Goal: Task Accomplishment & Management: Manage account settings

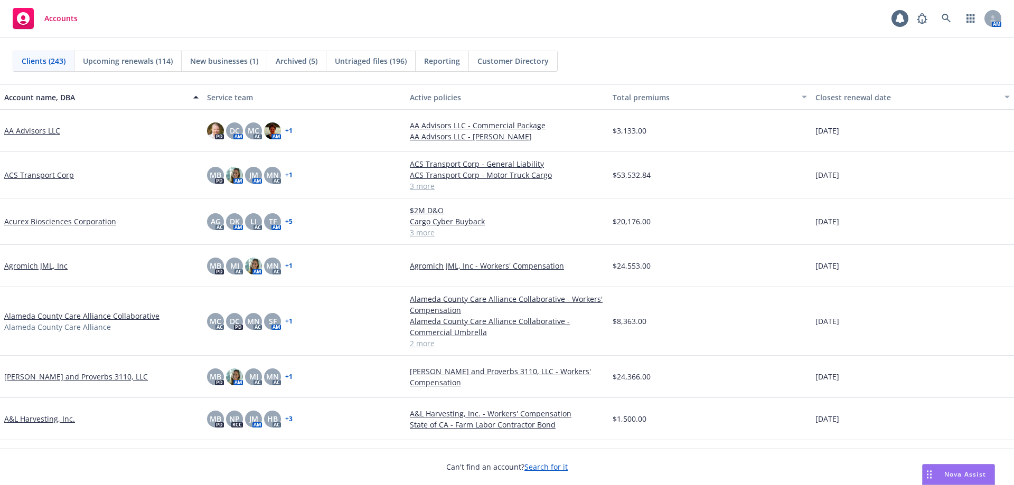
click at [141, 411] on div "A&L Harvesting, Inc." at bounding box center [101, 419] width 203 height 42
click at [707, 15] on div "Accounts 1 AM" at bounding box center [507, 19] width 1014 height 38
click at [227, 27] on div "Accounts 1 AM" at bounding box center [507, 19] width 1014 height 38
click at [953, 20] on link at bounding box center [945, 18] width 21 height 21
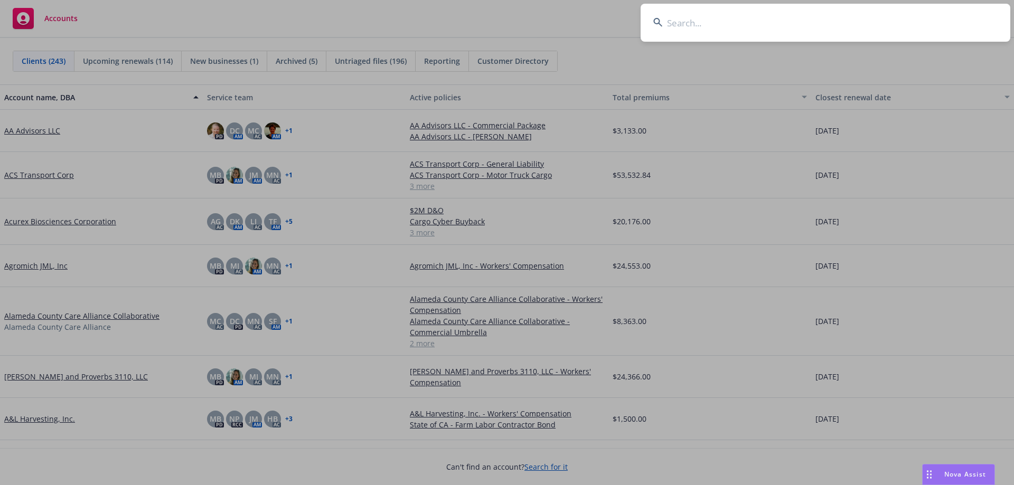
click at [743, 27] on input at bounding box center [825, 23] width 370 height 38
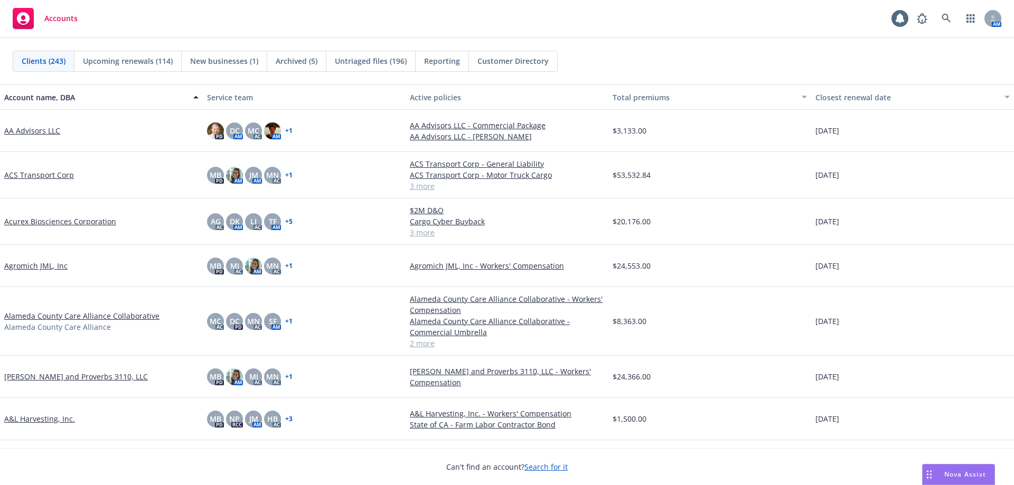
click at [40, 174] on link "ACS Transport Corp" at bounding box center [39, 174] width 70 height 11
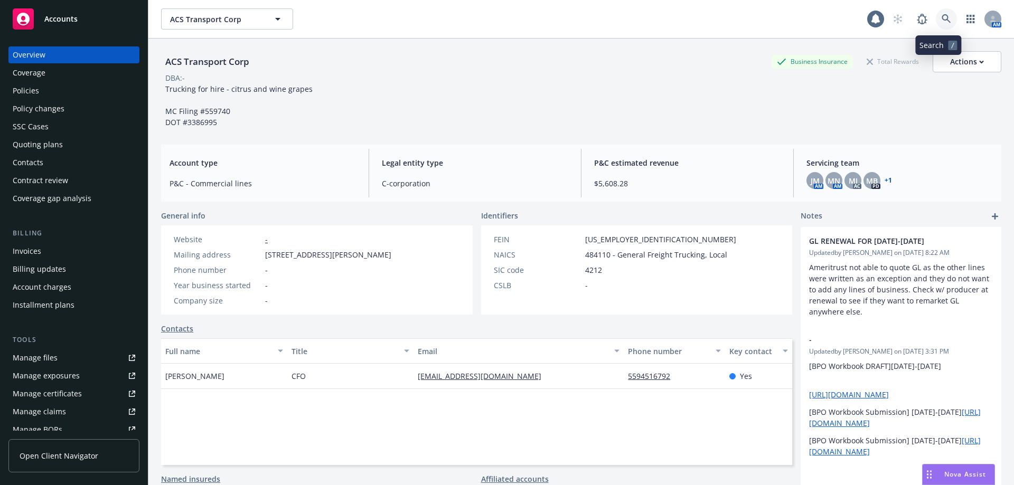
click at [941, 22] on icon at bounding box center [946, 19] width 10 height 10
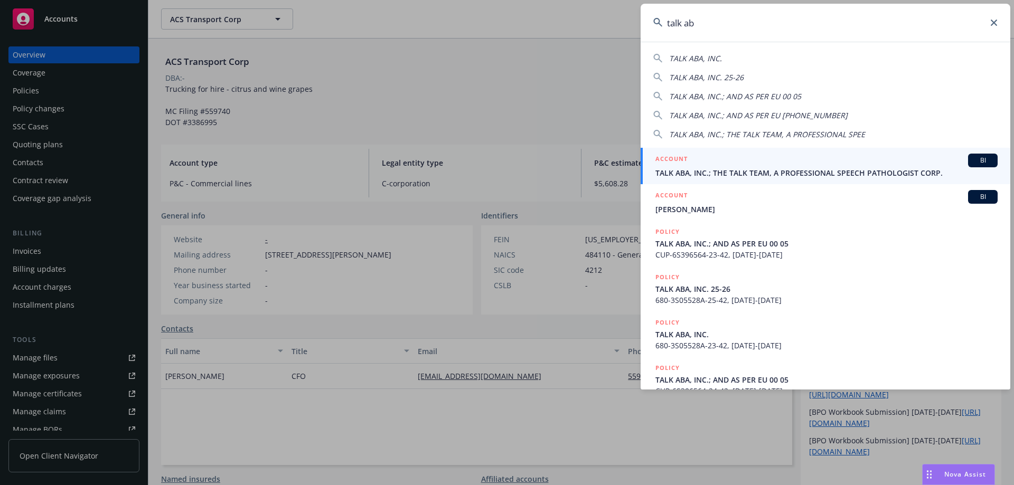
type input "talk ab"
click at [703, 162] on div "ACCOUNT BI" at bounding box center [826, 161] width 342 height 14
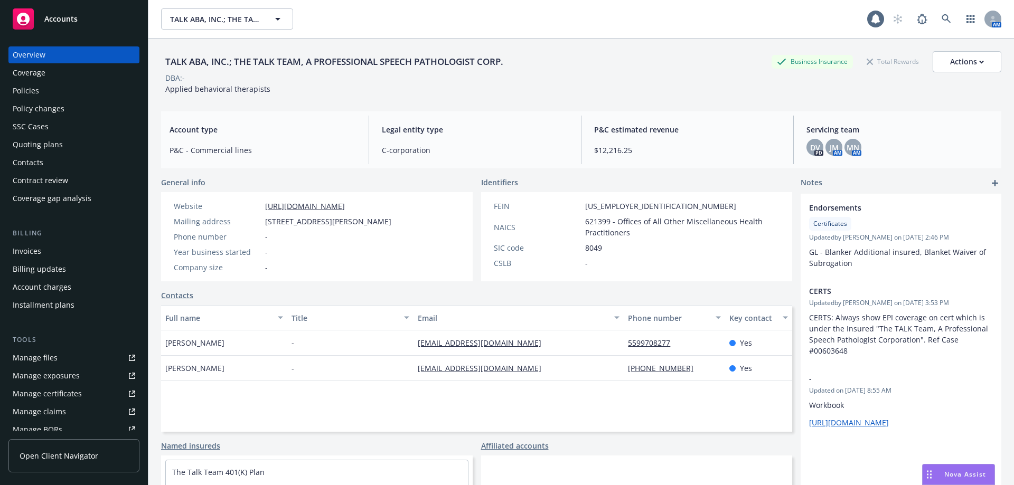
scroll to position [106, 0]
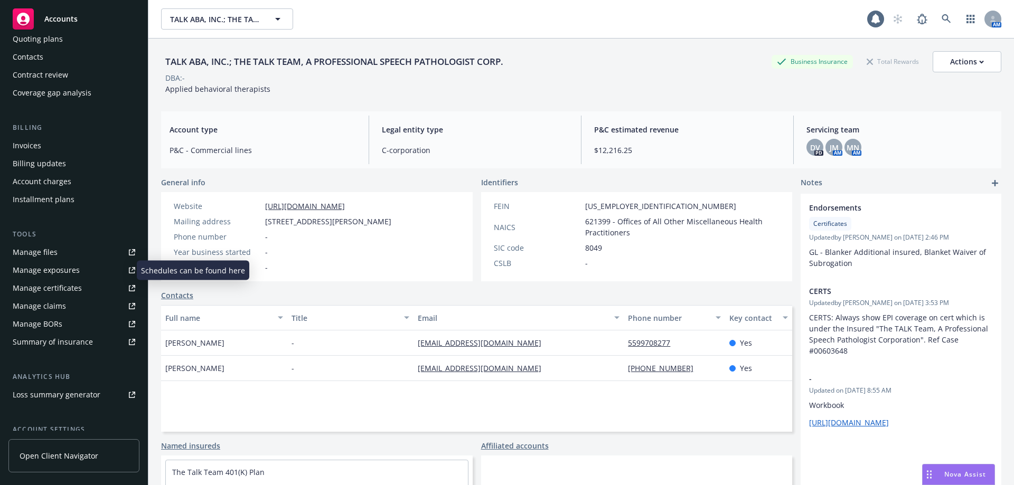
click at [63, 269] on div "Manage exposures" at bounding box center [46, 270] width 67 height 17
click at [55, 285] on div "Manage certificates" at bounding box center [47, 288] width 69 height 17
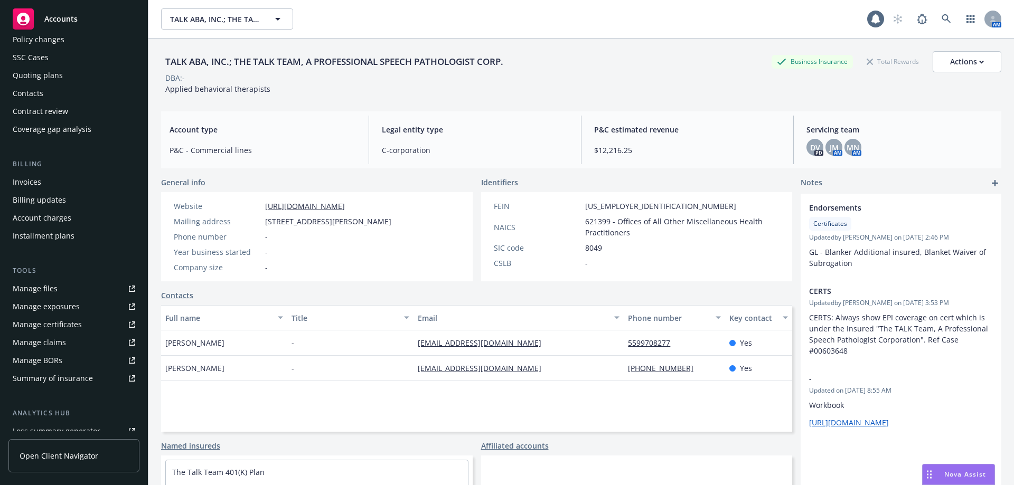
scroll to position [158, 0]
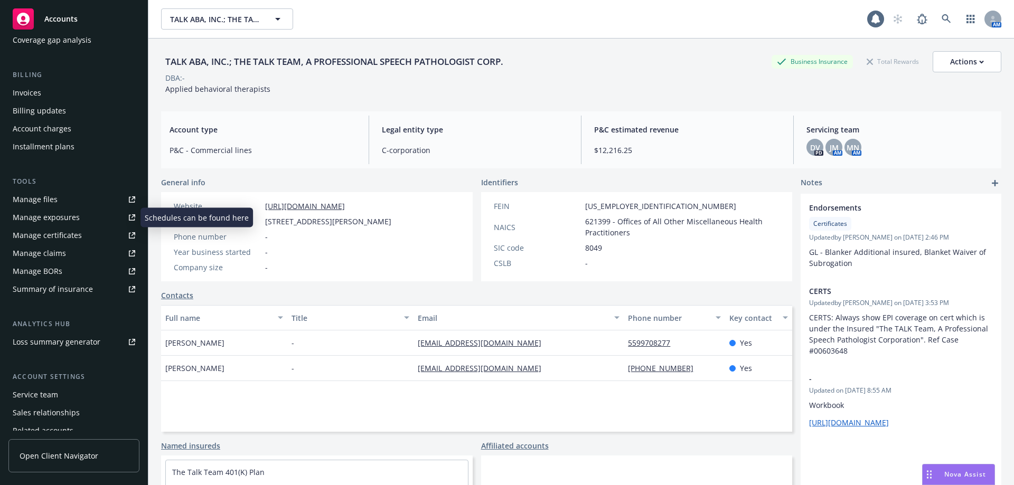
click at [58, 218] on div "Manage exposures" at bounding box center [46, 217] width 67 height 17
click at [316, 129] on span "Account type" at bounding box center [262, 129] width 186 height 11
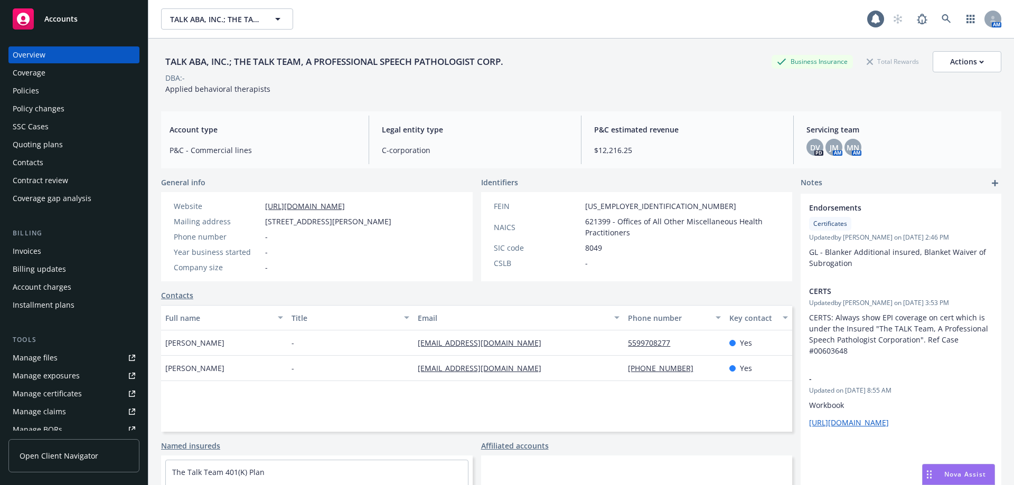
click at [359, 93] on div "TALK ABA, INC.; THE TALK TEAM, A PROFESSIONAL SPEECH PATHOLOGIST CORP. Business…" at bounding box center [581, 72] width 840 height 43
click at [325, 84] on div "TALK ABA, INC.; THE TALK TEAM, A PROFESSIONAL SPEECH PATHOLOGIST CORP. Business…" at bounding box center [581, 72] width 840 height 43
click at [269, 89] on div "Applied behavioral therapists" at bounding box center [217, 88] width 113 height 11
drag, startPoint x: 264, startPoint y: 89, endPoint x: 166, endPoint y: 91, distance: 98.7
click at [166, 91] on span "Applied behavioral therapists" at bounding box center [217, 89] width 105 height 10
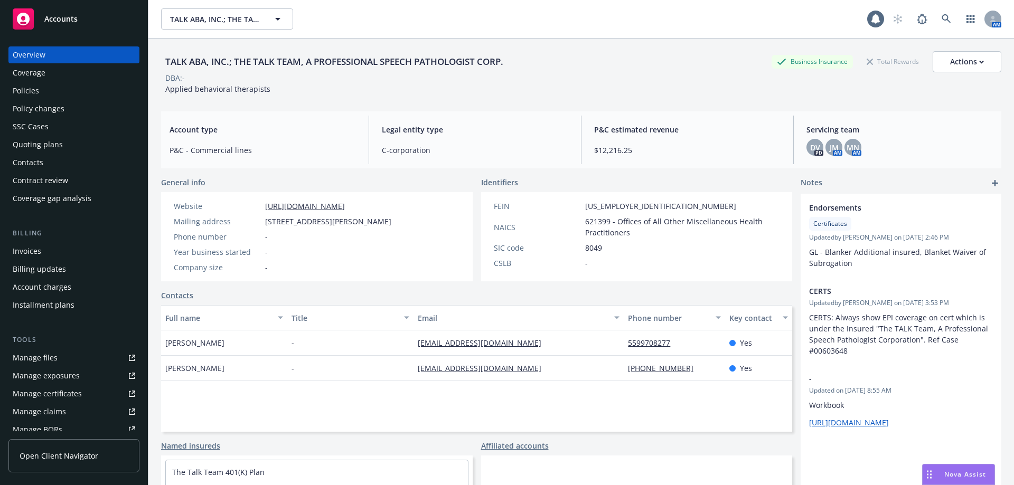
click at [353, 90] on div "TALK ABA, INC.; THE TALK TEAM, A PROFESSIONAL SPEECH PATHOLOGIST CORP. Business…" at bounding box center [581, 72] width 840 height 43
click at [922, 18] on link at bounding box center [921, 18] width 21 height 21
click at [935, 14] on link at bounding box center [945, 18] width 21 height 21
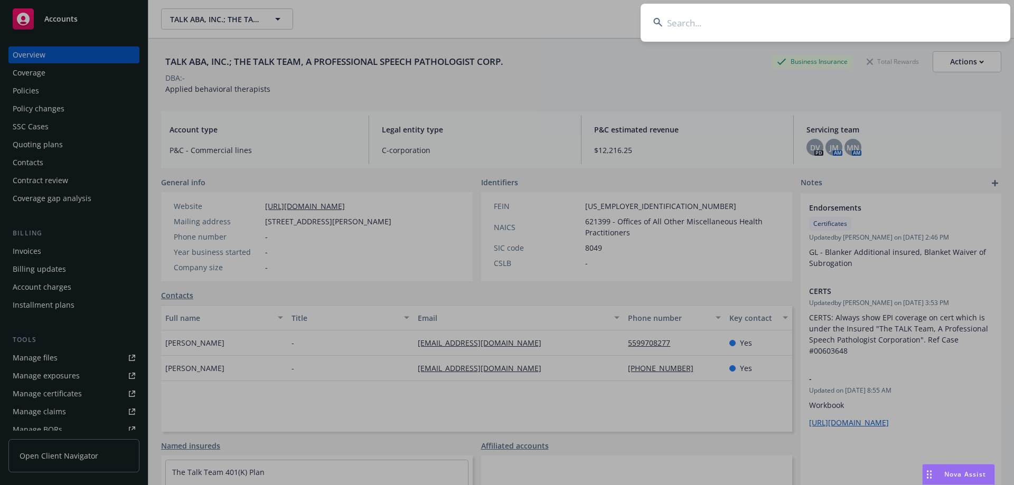
click at [734, 24] on input at bounding box center [825, 23] width 370 height 38
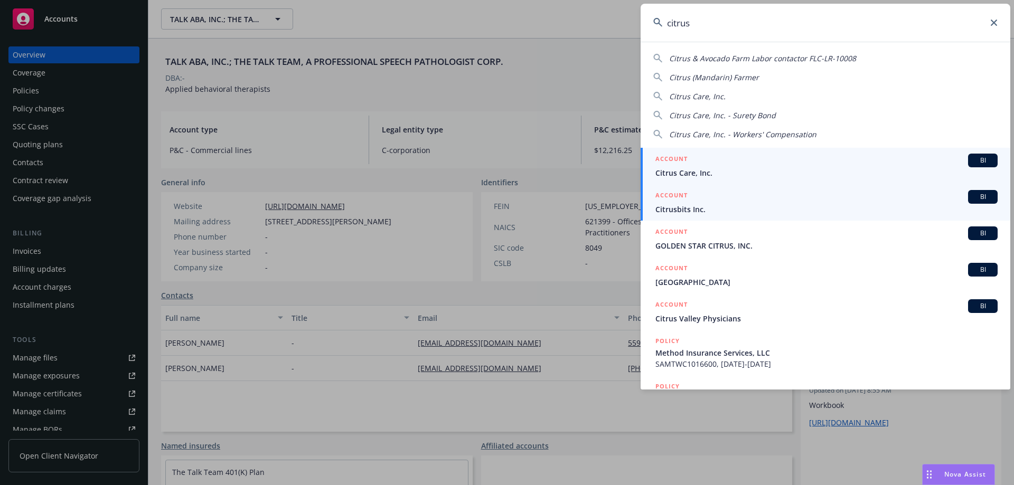
type input "citrus"
click at [698, 167] on div "ACCOUNT BI" at bounding box center [826, 161] width 342 height 14
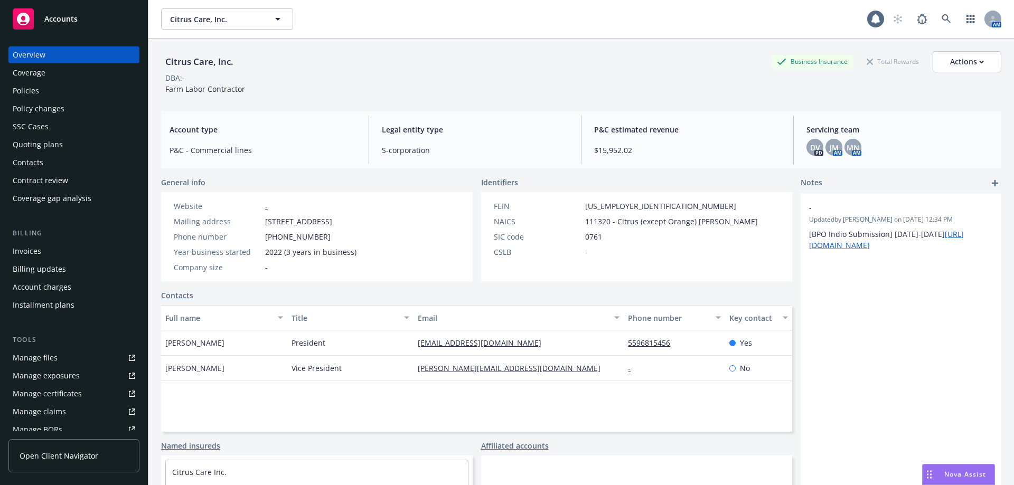
click at [62, 91] on div "Policies" at bounding box center [74, 90] width 122 height 17
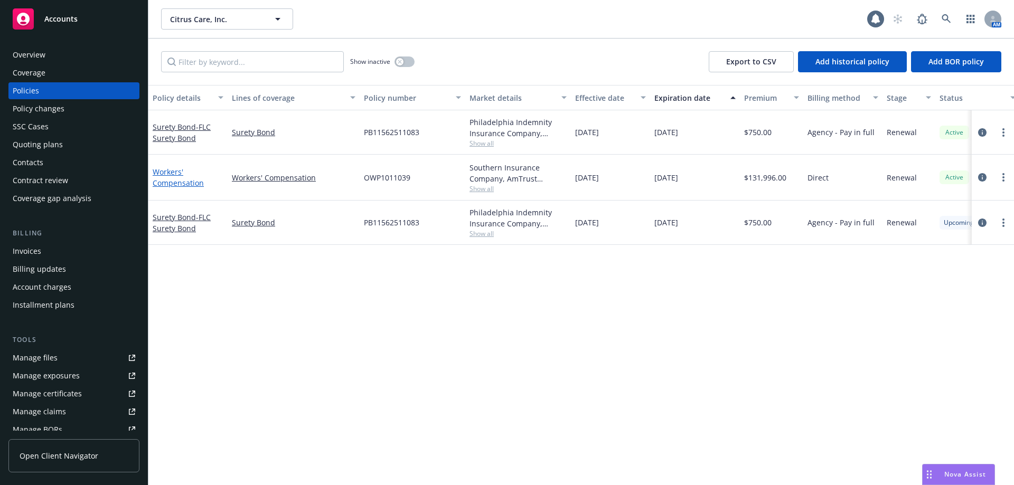
click at [174, 183] on link "Workers' Compensation" at bounding box center [178, 177] width 51 height 21
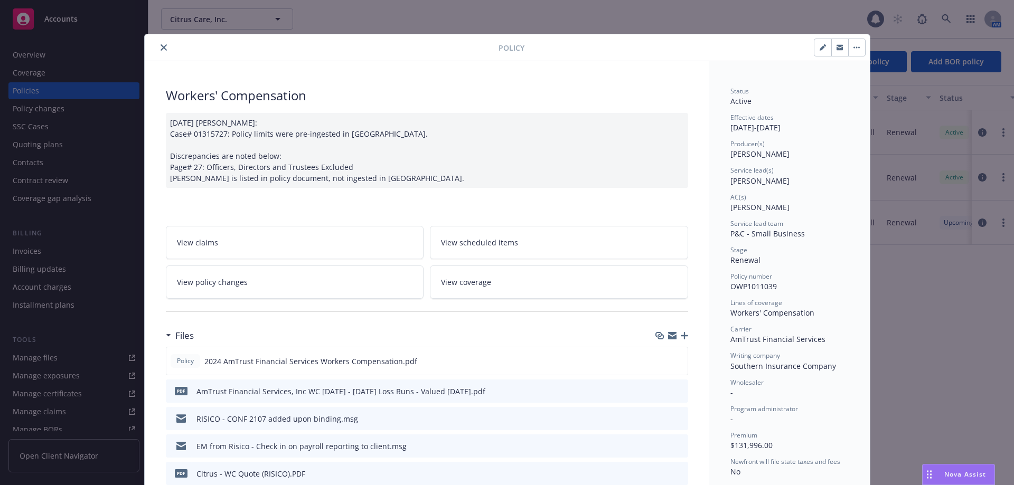
click at [157, 47] on button "close" at bounding box center [163, 47] width 13 height 13
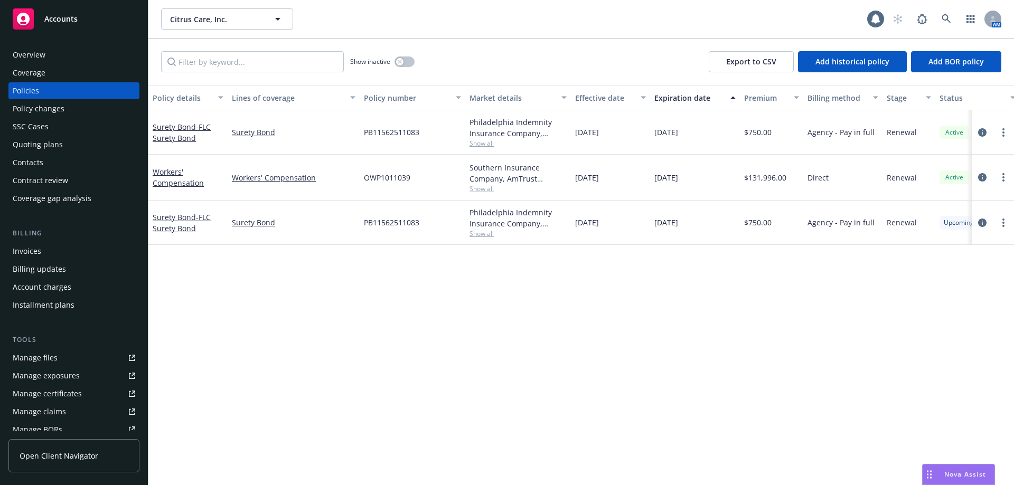
click at [65, 147] on div "Quoting plans" at bounding box center [74, 144] width 122 height 17
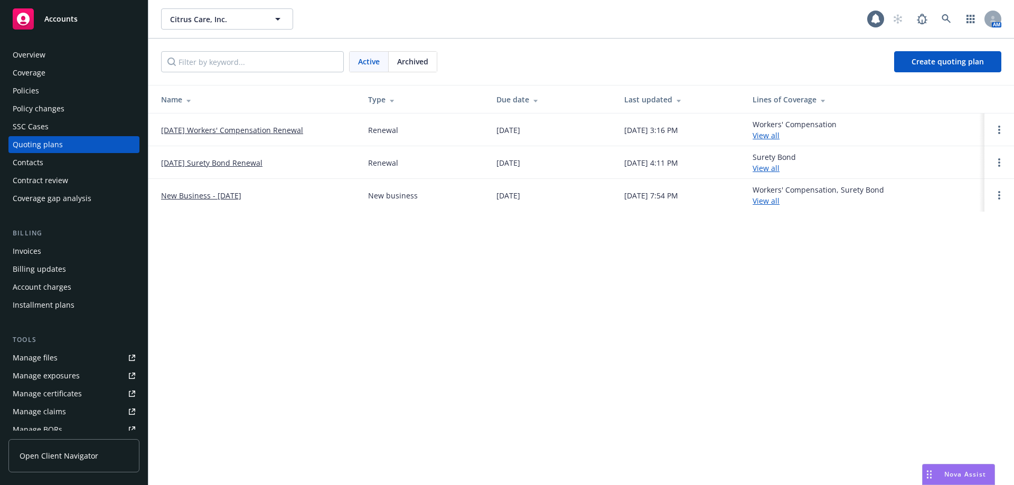
click at [220, 132] on link "09/06/25 Workers' Compensation Renewal" at bounding box center [232, 130] width 142 height 11
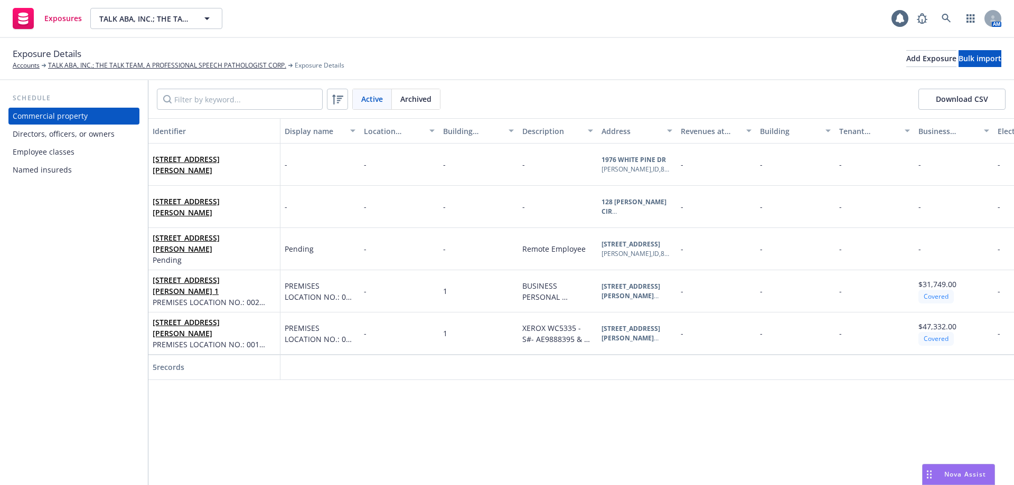
click at [68, 119] on div "Commercial property" at bounding box center [50, 116] width 75 height 17
click at [64, 134] on div "Directors, officers, or owners" at bounding box center [64, 134] width 102 height 17
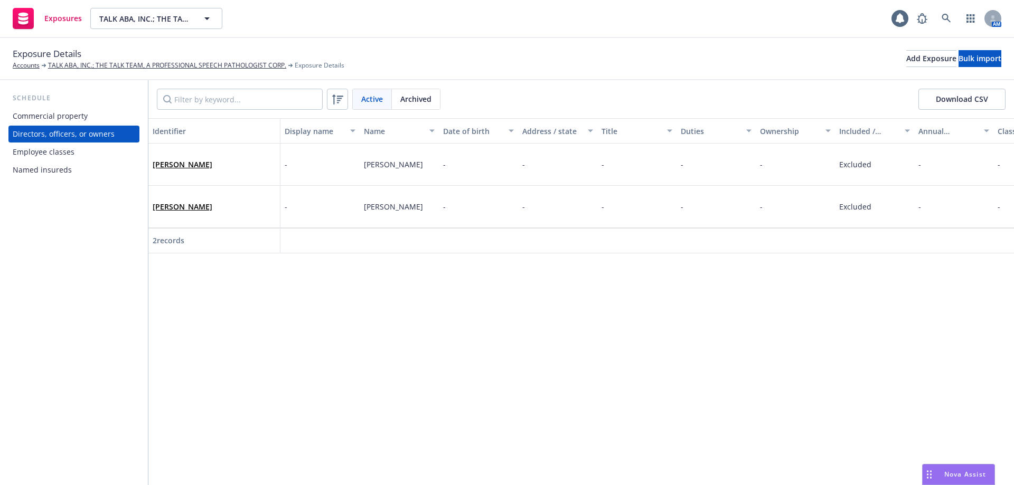
click at [62, 151] on div "Employee classes" at bounding box center [44, 152] width 62 height 17
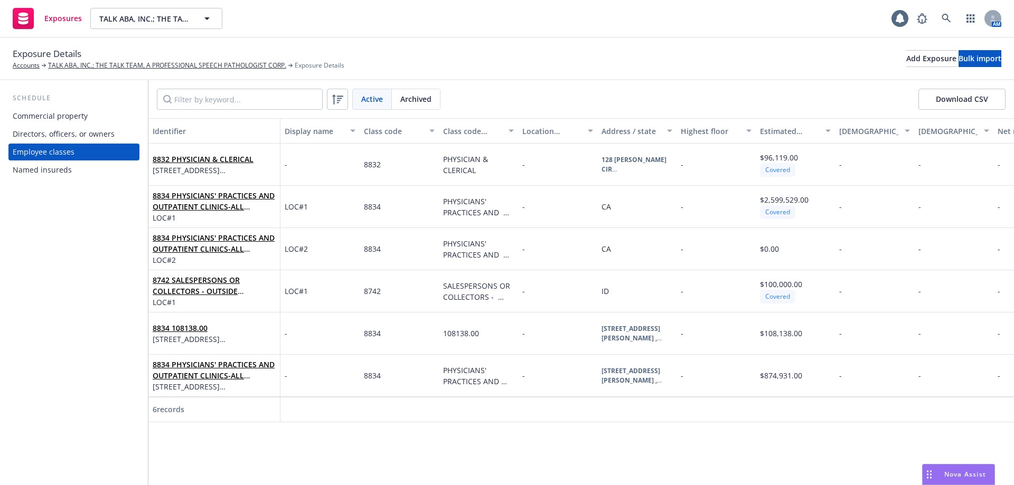
click at [69, 166] on div "Named insureds" at bounding box center [42, 170] width 59 height 17
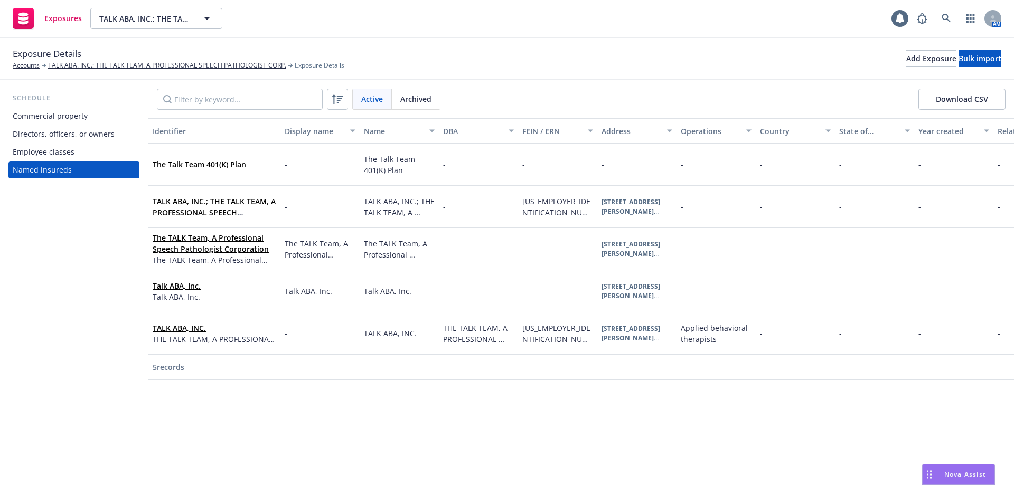
click at [100, 370] on div "Schedule Commercial property Directors, officers, or owners Employee classes Na…" at bounding box center [74, 282] width 148 height 405
click at [473, 50] on div "Exposure Details Accounts TALK ABA, INC.; THE TALK TEAM, A PROFESSIONAL SPEECH …" at bounding box center [507, 58] width 988 height 23
click at [82, 333] on div "Schedule Commercial property Directors, officers, or owners Employee classes Na…" at bounding box center [74, 282] width 148 height 405
click at [412, 50] on div "Exposure Details Accounts TALK ABA, INC.; THE TALK TEAM, A PROFESSIONAL SPEECH …" at bounding box center [507, 58] width 988 height 23
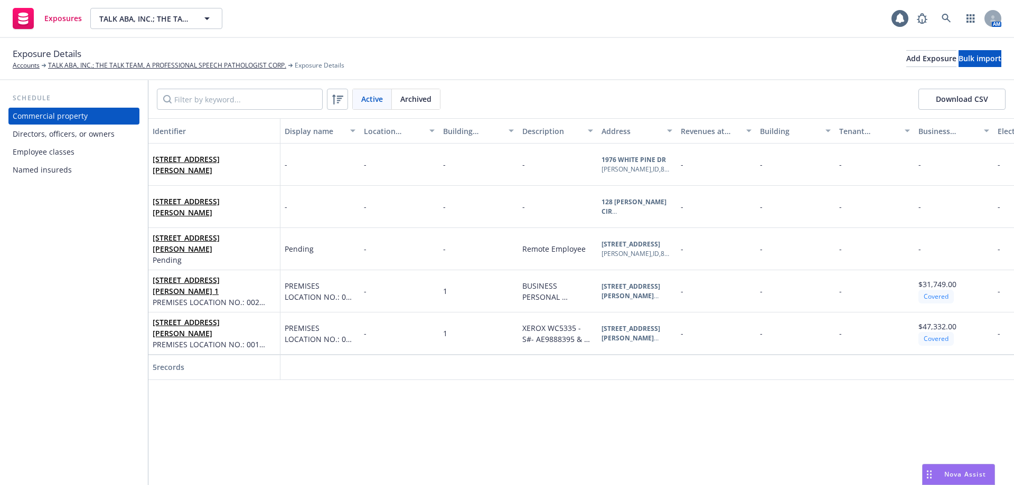
click at [65, 117] on div "Commercial property" at bounding box center [50, 116] width 75 height 17
click at [90, 136] on div "Directors, officers, or owners" at bounding box center [64, 134] width 102 height 17
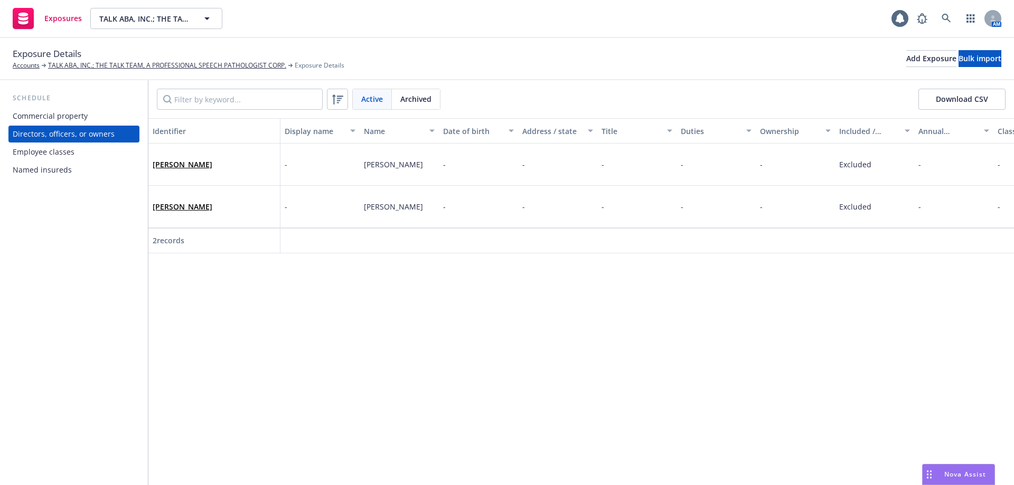
click at [64, 155] on div "Employee classes" at bounding box center [44, 152] width 62 height 17
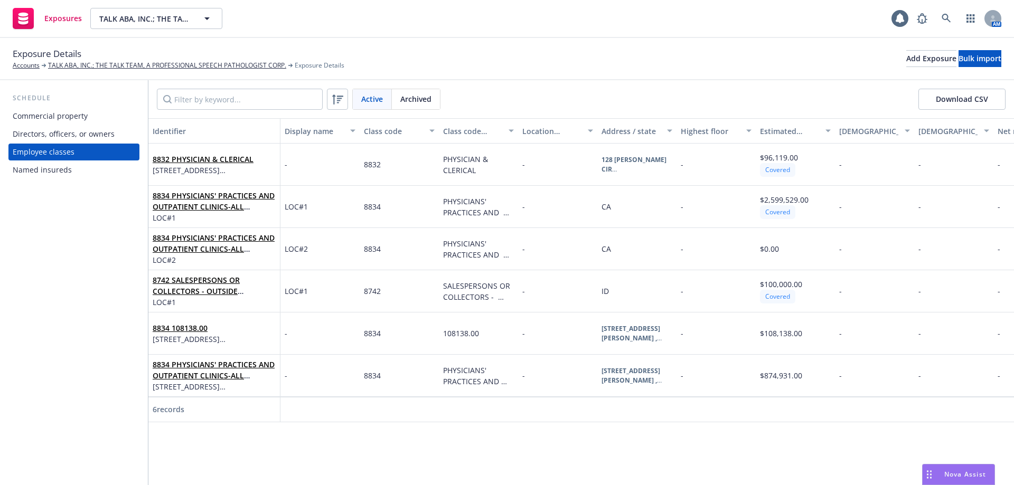
click at [538, 50] on div "Exposure Details Accounts TALK ABA, INC.; THE TALK TEAM, A PROFESSIONAL SPEECH …" at bounding box center [507, 58] width 988 height 23
click at [942, 20] on icon at bounding box center [946, 19] width 10 height 10
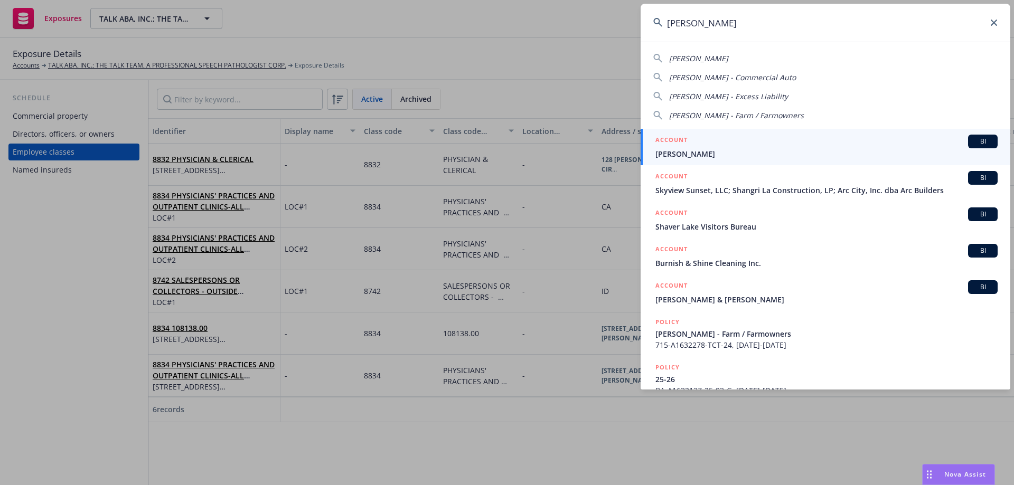
type input "shane bu"
click at [738, 146] on div "ACCOUNT BI" at bounding box center [826, 142] width 342 height 14
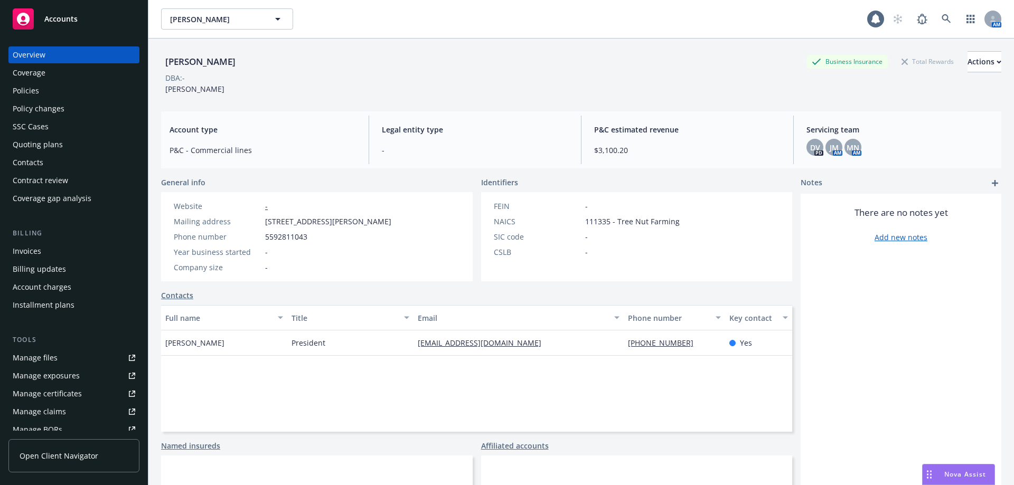
click at [74, 87] on div "Policies" at bounding box center [74, 90] width 122 height 17
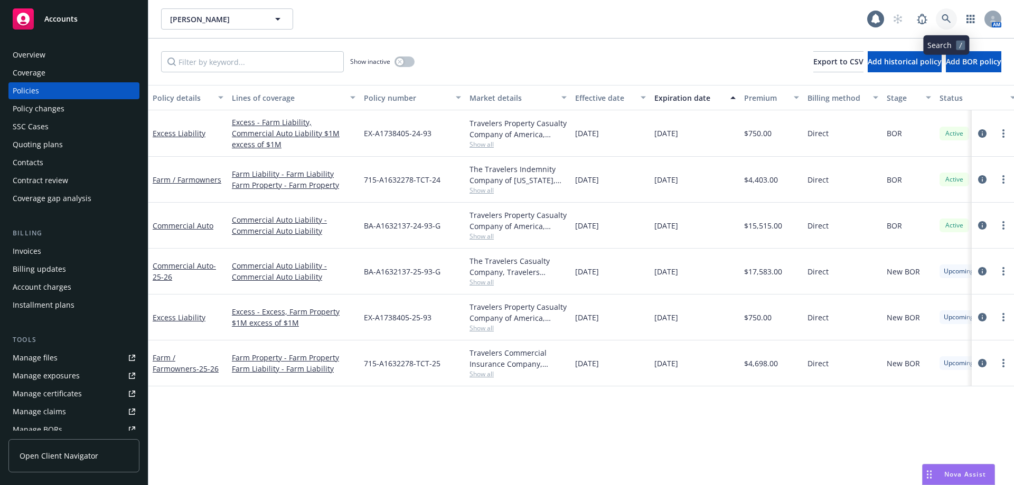
click at [948, 25] on link at bounding box center [945, 18] width 21 height 21
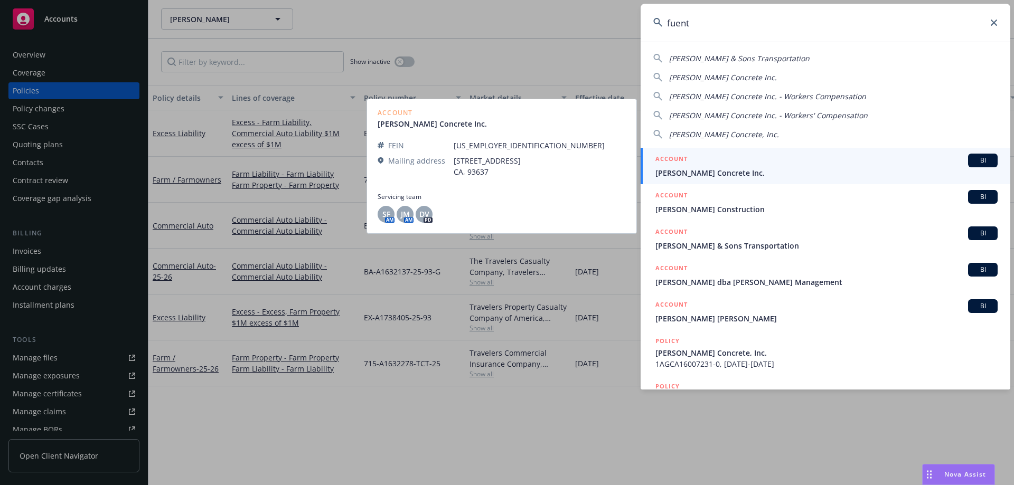
type input "fuent"
click at [698, 164] on div "ACCOUNT BI" at bounding box center [826, 161] width 342 height 14
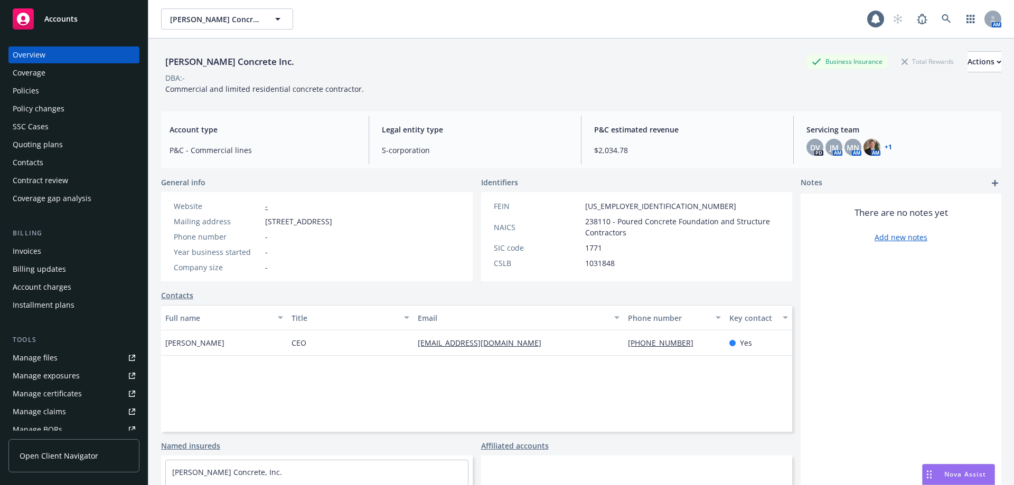
click at [68, 145] on div "Quoting plans" at bounding box center [74, 144] width 122 height 17
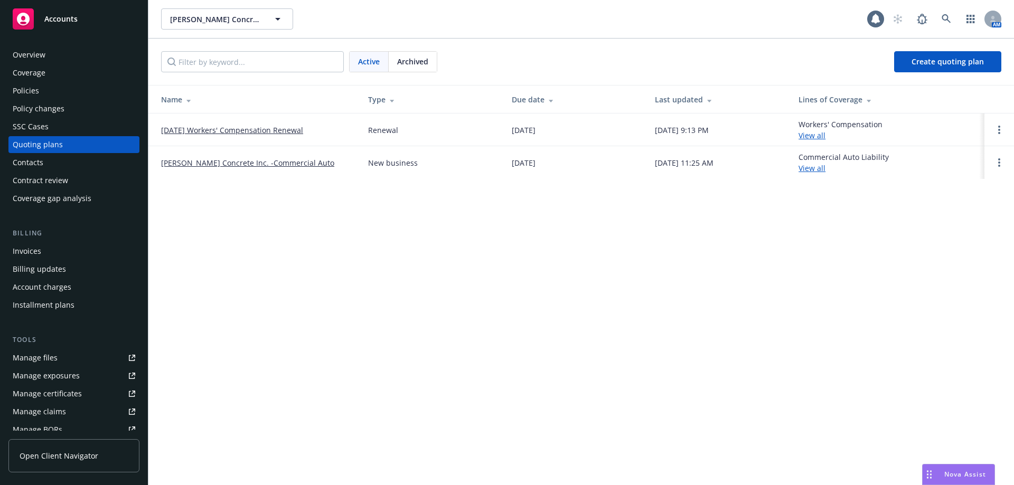
click at [237, 130] on link "09/15/25 Workers' Compensation Renewal" at bounding box center [232, 130] width 142 height 11
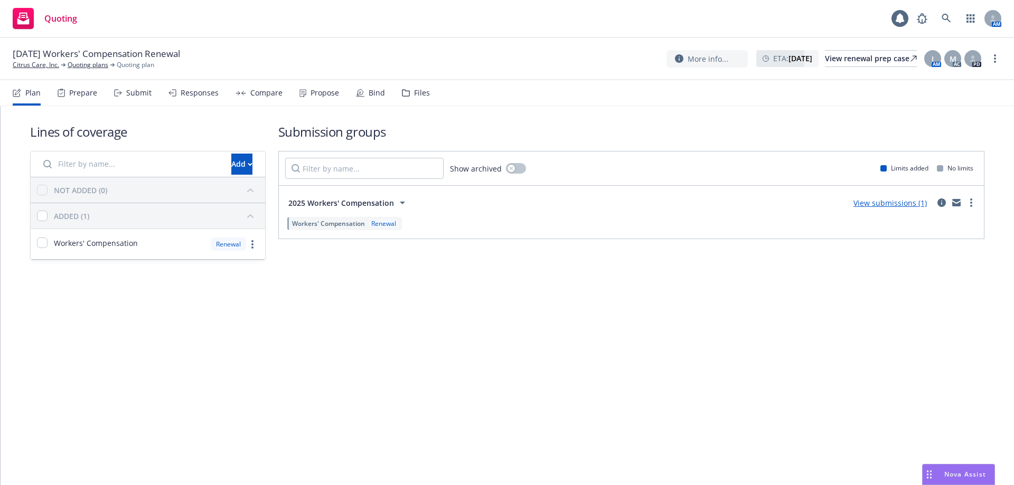
click at [314, 90] on div "Propose" at bounding box center [324, 93] width 29 height 8
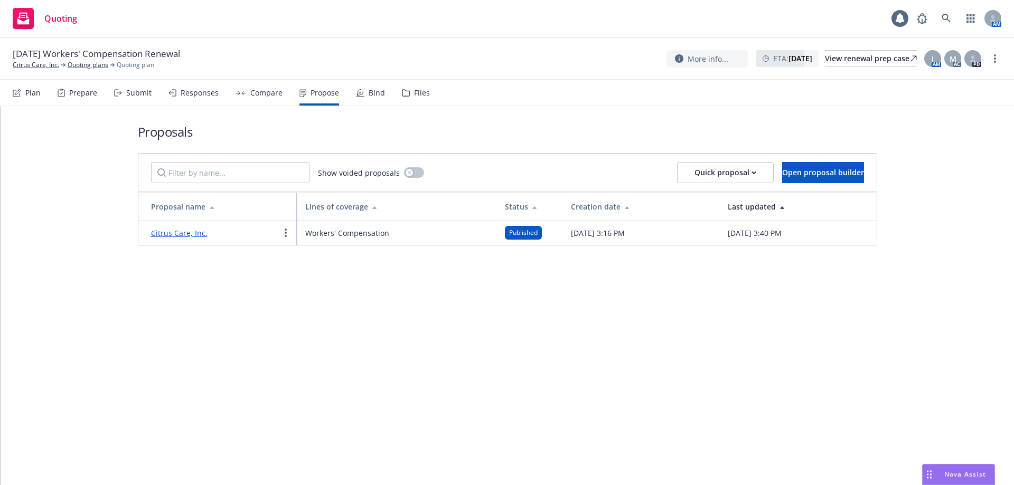
click at [187, 100] on div "Responses" at bounding box center [193, 92] width 50 height 25
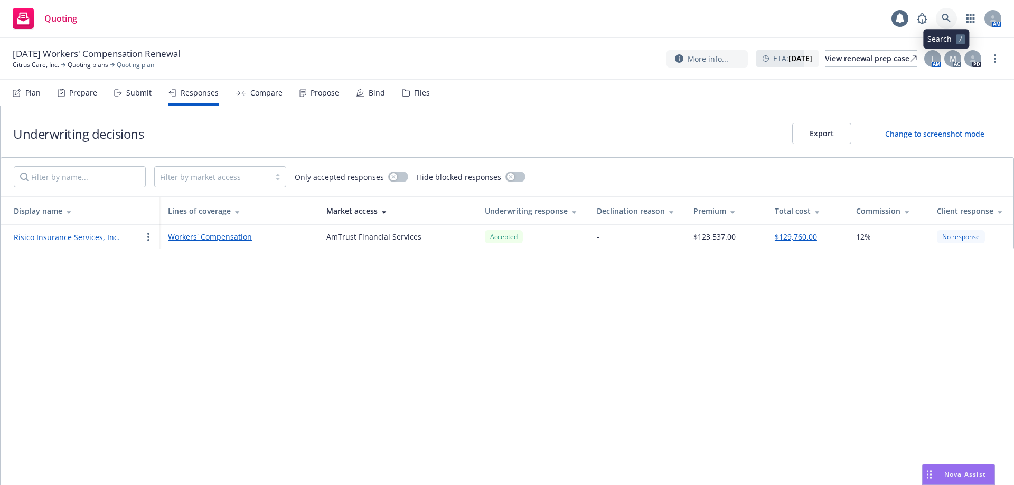
click at [946, 19] on icon at bounding box center [945, 18] width 9 height 9
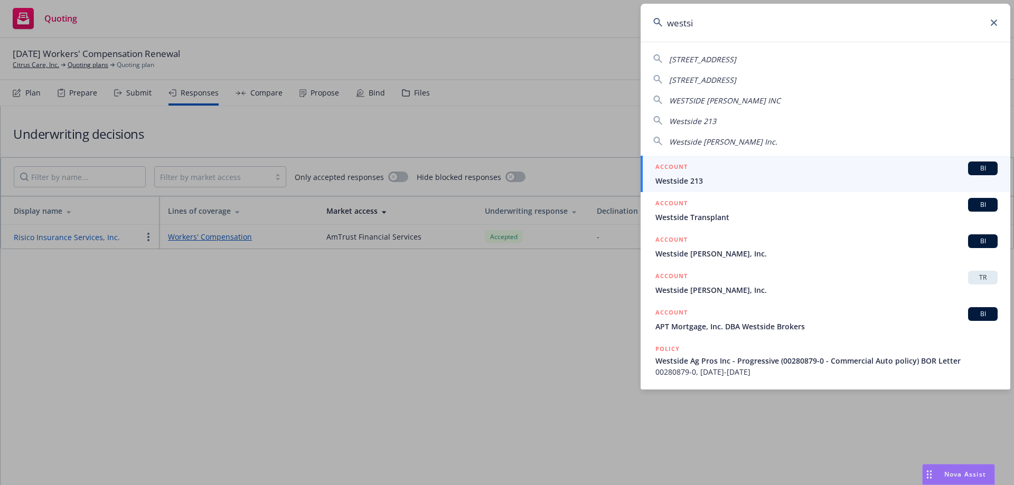
type input "westsi"
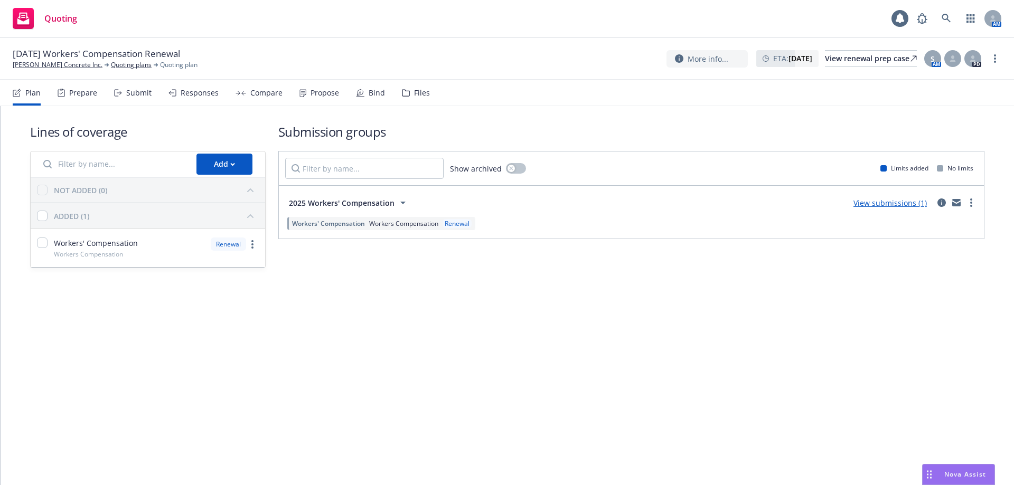
click at [324, 92] on div "Propose" at bounding box center [324, 93] width 29 height 8
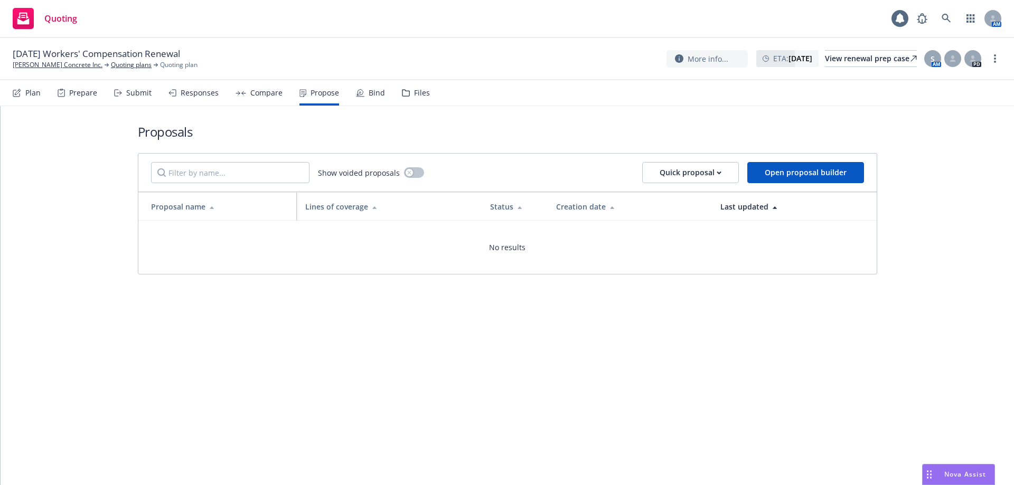
click at [193, 92] on div "Responses" at bounding box center [200, 93] width 38 height 8
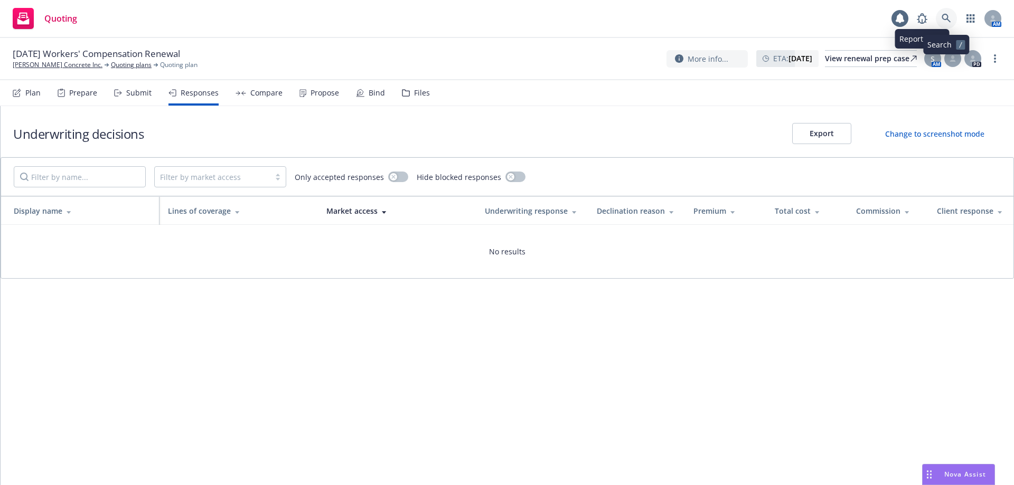
click at [946, 16] on icon at bounding box center [946, 19] width 10 height 10
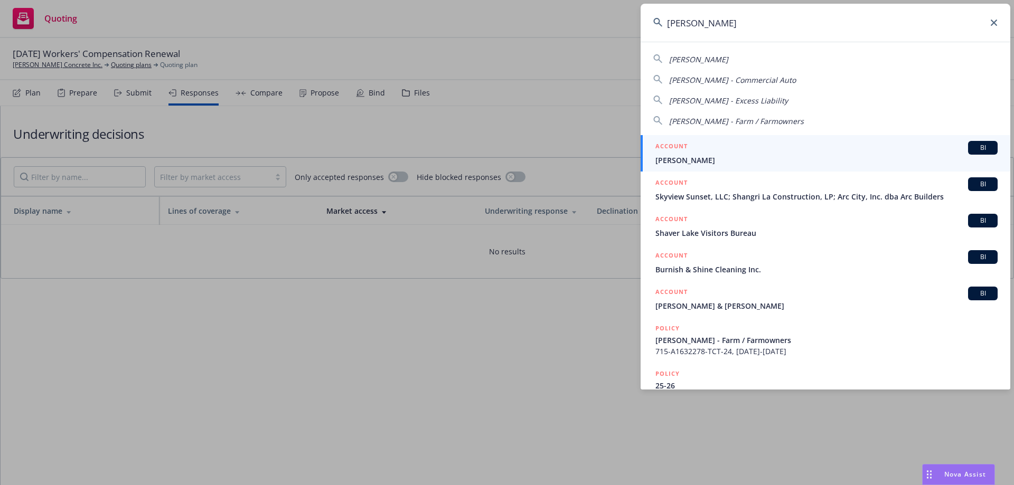
type input "[PERSON_NAME]"
click at [689, 155] on span "[PERSON_NAME]" at bounding box center [826, 160] width 342 height 11
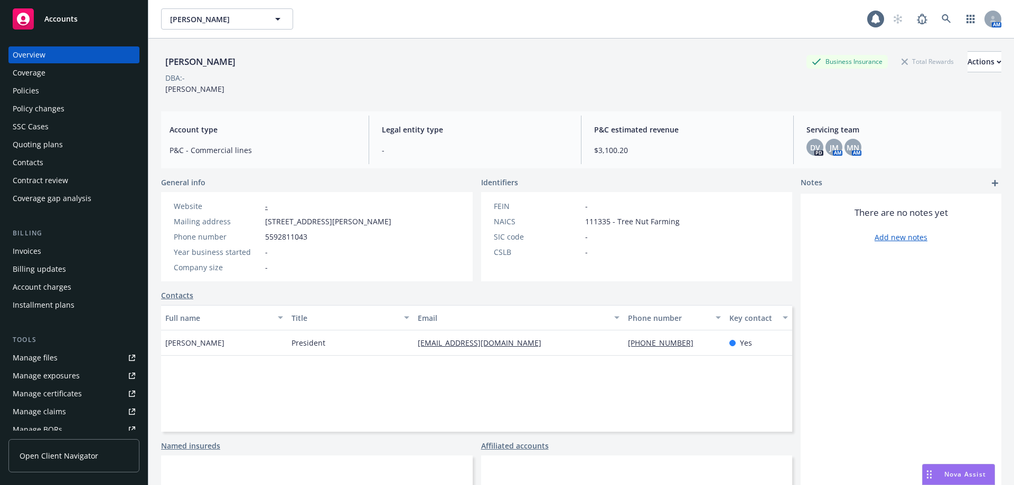
click at [68, 97] on div "Policies" at bounding box center [74, 90] width 122 height 17
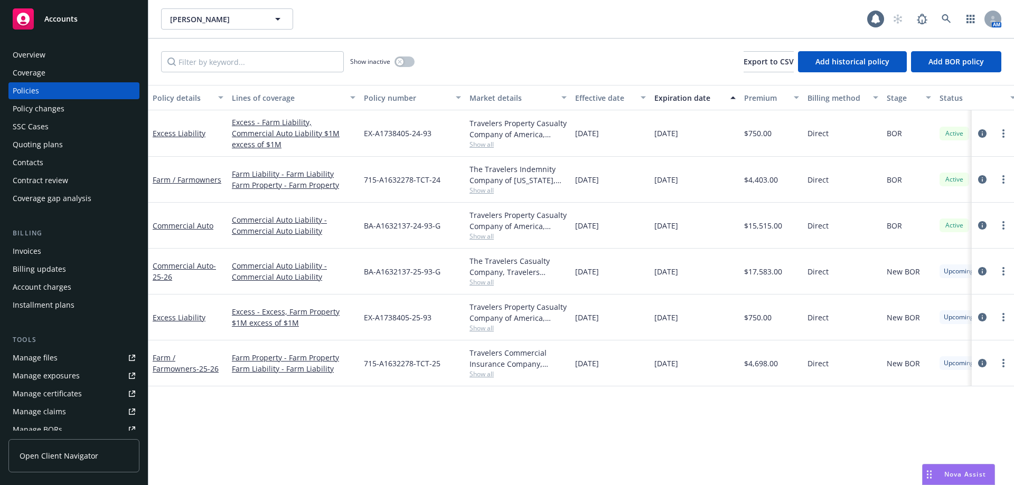
click at [477, 327] on span "Show all" at bounding box center [517, 328] width 97 height 9
click at [252, 401] on div "Policy details Lines of coverage Policy number Market details Effective date Ex…" at bounding box center [580, 285] width 865 height 400
click at [169, 266] on link "Commercial Auto - 25-26" at bounding box center [184, 271] width 63 height 21
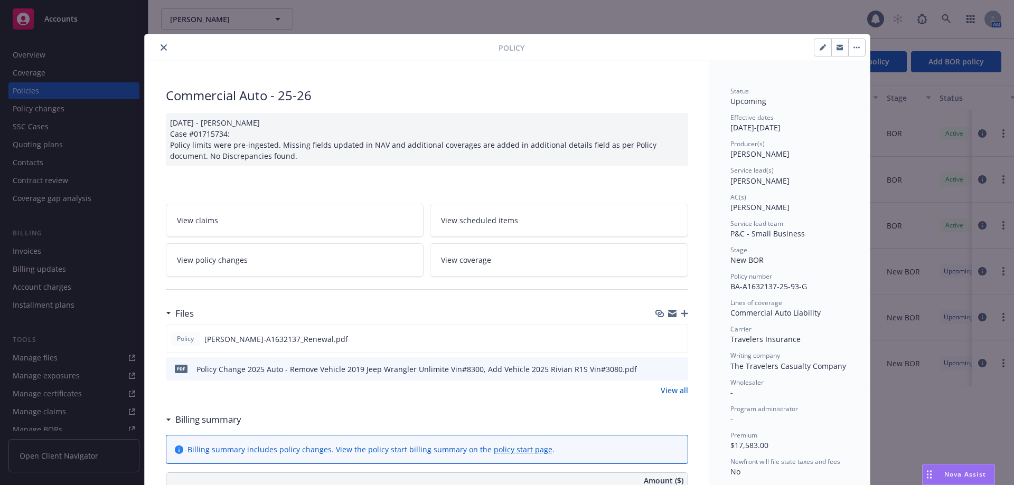
click at [160, 48] on icon "close" at bounding box center [163, 47] width 6 height 6
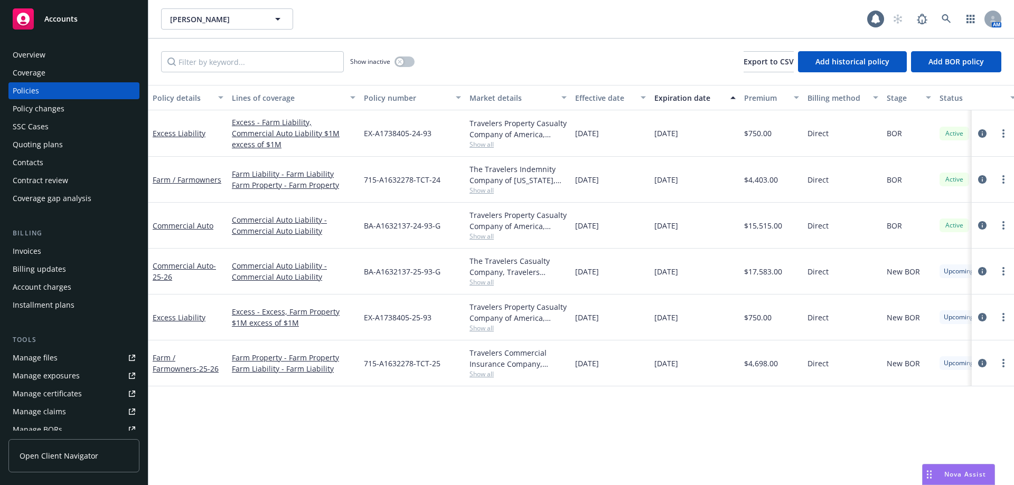
click at [504, 54] on div "Show inactive Export to CSV Add historical policy Add BOR policy" at bounding box center [580, 62] width 865 height 46
click at [230, 422] on div "Policy details Lines of coverage Policy number Market details Effective date Ex…" at bounding box center [580, 285] width 865 height 400
